Goal: Transaction & Acquisition: Purchase product/service

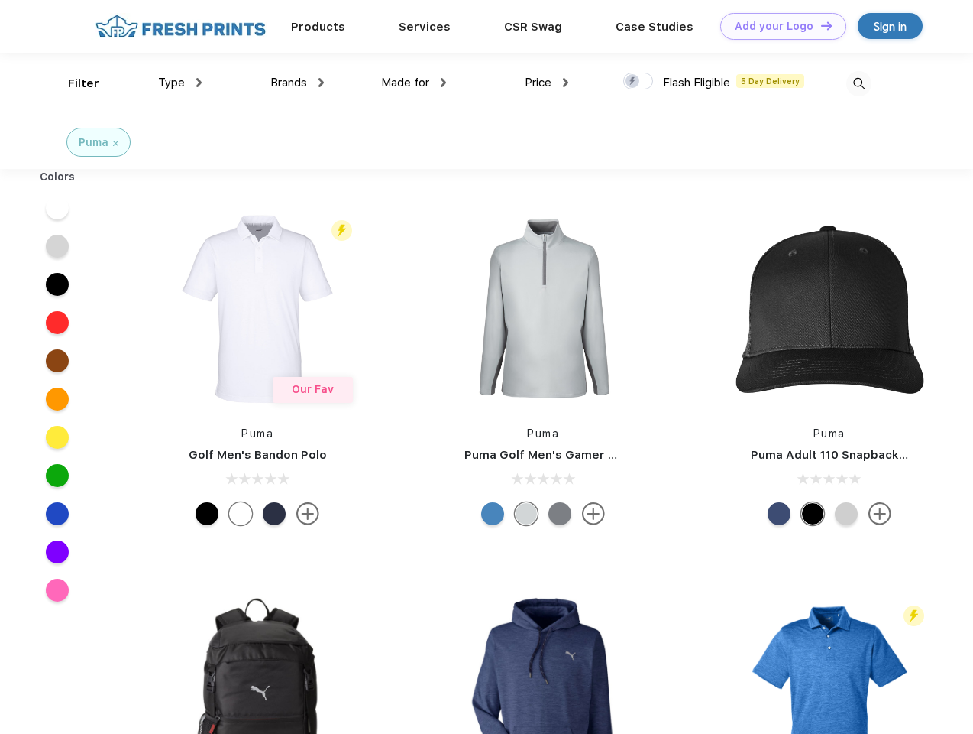
click at [778, 26] on link "Add your Logo Design Tool" at bounding box center [784, 26] width 126 height 27
click at [0, 0] on div "Design Tool" at bounding box center [0, 0] width 0 height 0
click at [820, 25] on link "Add your Logo Design Tool" at bounding box center [784, 26] width 126 height 27
click at [73, 83] on div "Filter" at bounding box center [83, 84] width 31 height 18
click at [180, 83] on span "Type" at bounding box center [171, 83] width 27 height 14
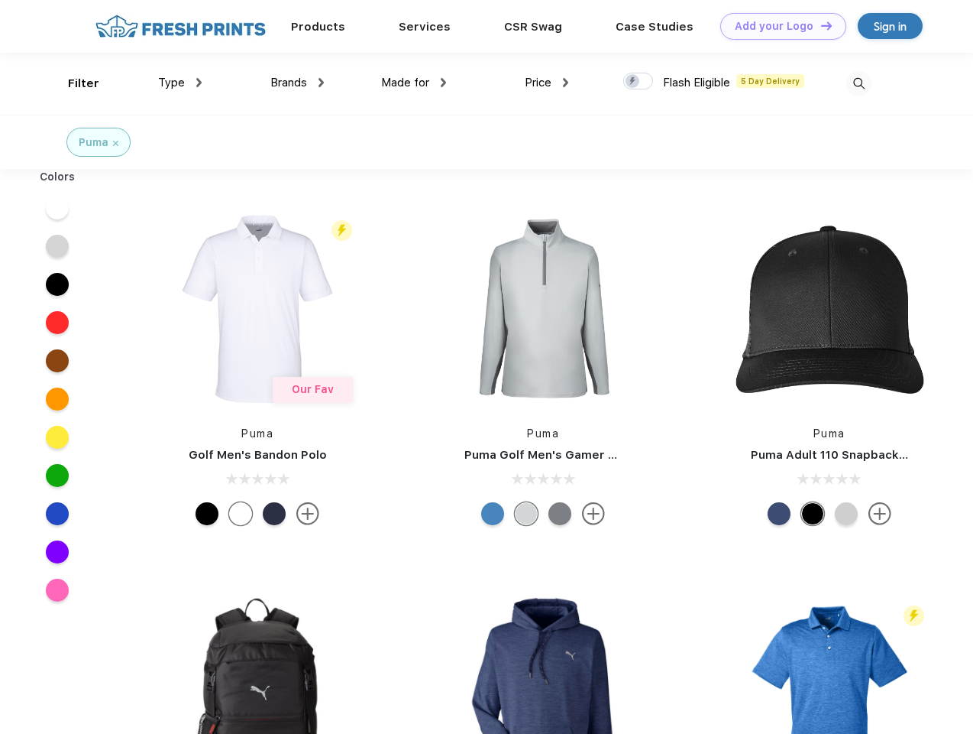
click at [297, 83] on span "Brands" at bounding box center [289, 83] width 37 height 14
click at [414, 83] on span "Made for" at bounding box center [405, 83] width 48 height 14
click at [547, 83] on span "Price" at bounding box center [538, 83] width 27 height 14
click at [639, 82] on div at bounding box center [639, 81] width 30 height 17
click at [633, 82] on input "checkbox" at bounding box center [629, 77] width 10 height 10
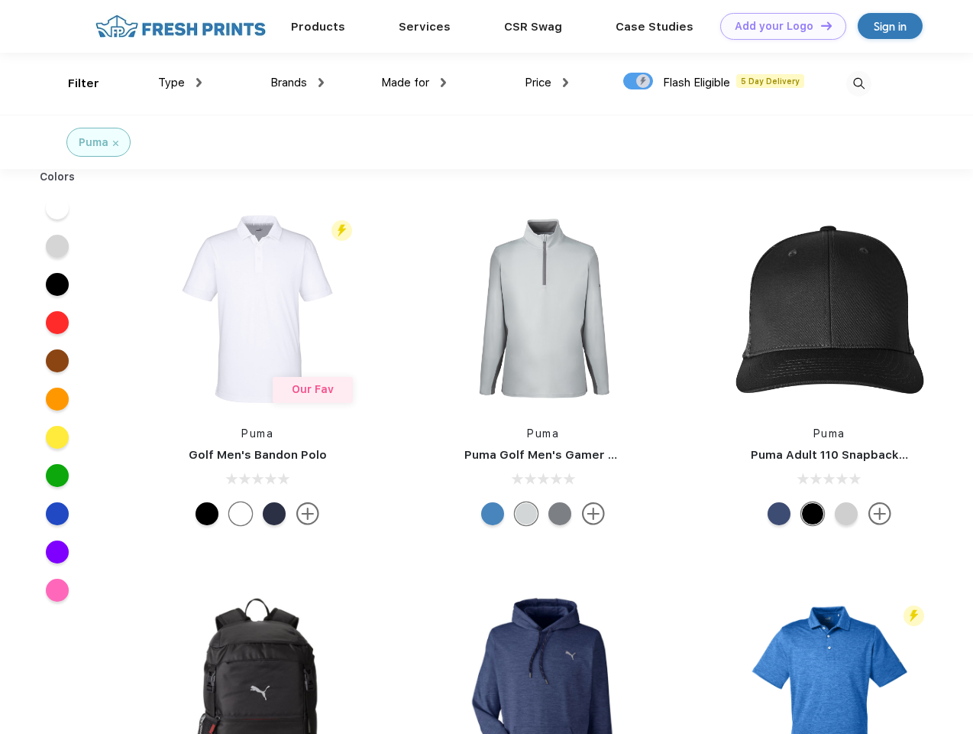
click at [859, 83] on img at bounding box center [859, 83] width 25 height 25
